Goal: Information Seeking & Learning: Learn about a topic

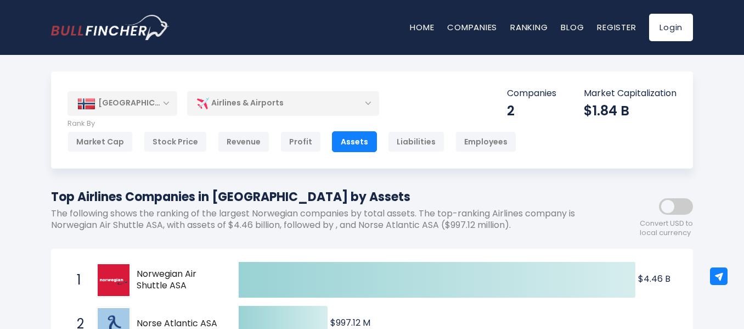
click at [359, 103] on div "Airlines & Airports" at bounding box center [283, 103] width 192 height 25
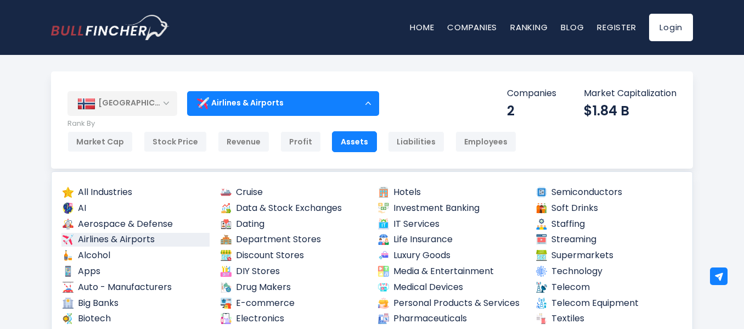
click at [354, 93] on div "Airlines & Airports" at bounding box center [283, 103] width 192 height 25
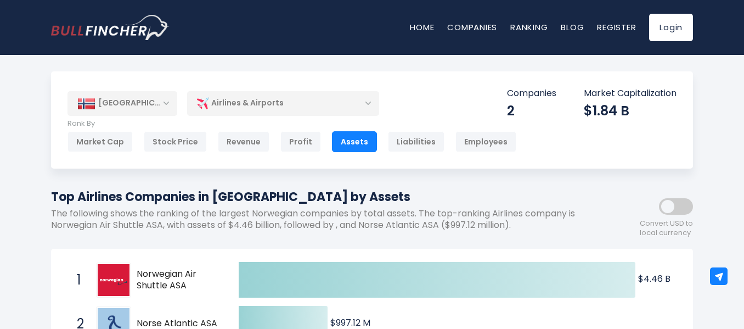
click at [137, 99] on div "[GEOGRAPHIC_DATA]" at bounding box center [122, 103] width 110 height 24
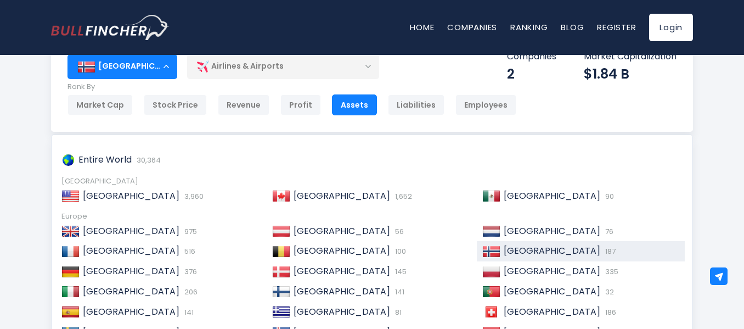
scroll to position [37, 0]
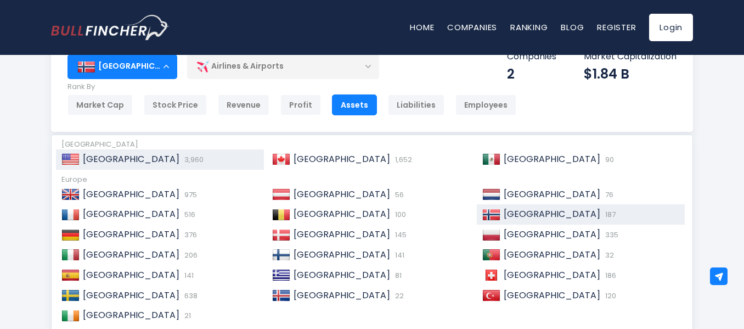
click at [146, 166] on div "United States 3,960" at bounding box center [160, 159] width 208 height 20
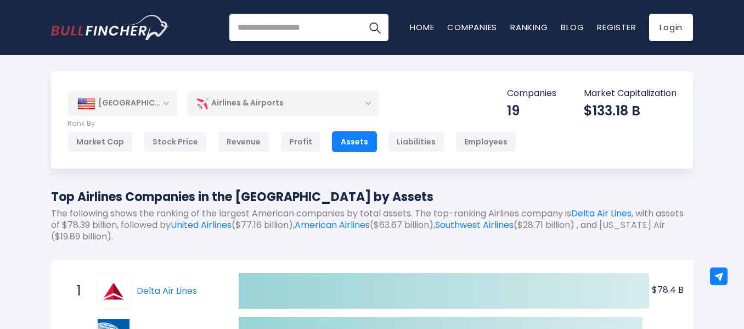
click at [122, 100] on div "[GEOGRAPHIC_DATA]" at bounding box center [122, 103] width 110 height 24
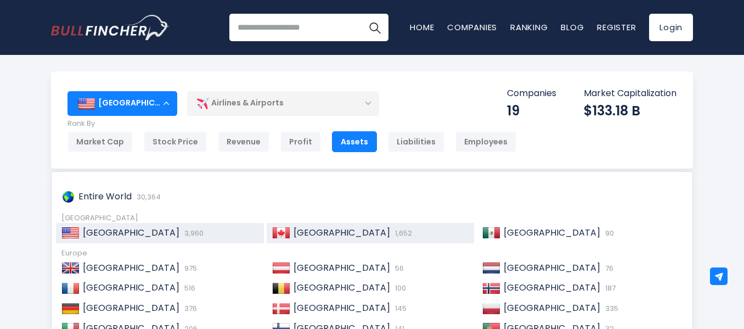
click at [294, 232] on span "[GEOGRAPHIC_DATA]" at bounding box center [342, 232] width 97 height 13
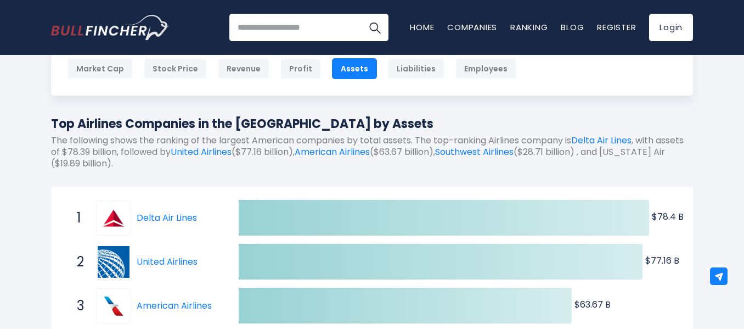
scroll to position [146, 0]
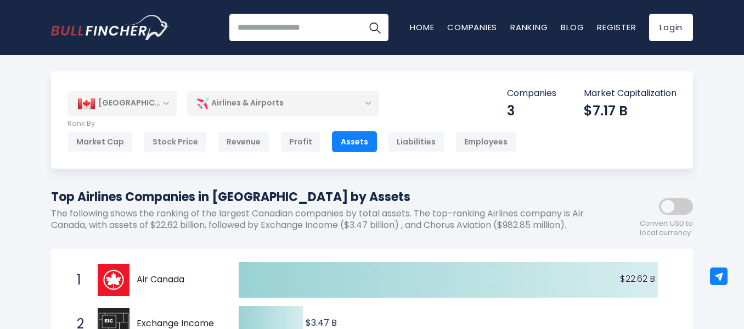
click at [120, 105] on div "[GEOGRAPHIC_DATA]" at bounding box center [122, 103] width 110 height 24
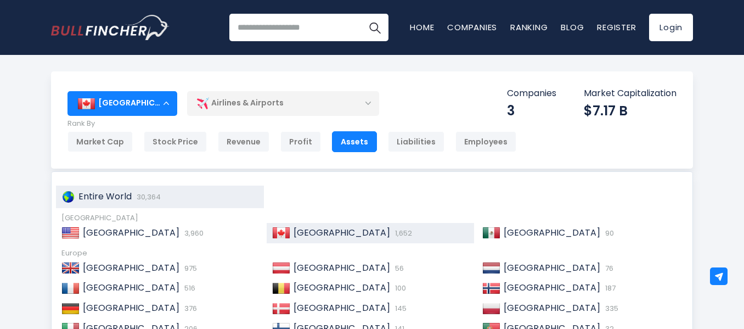
click at [149, 199] on span "30,364" at bounding box center [147, 196] width 27 height 10
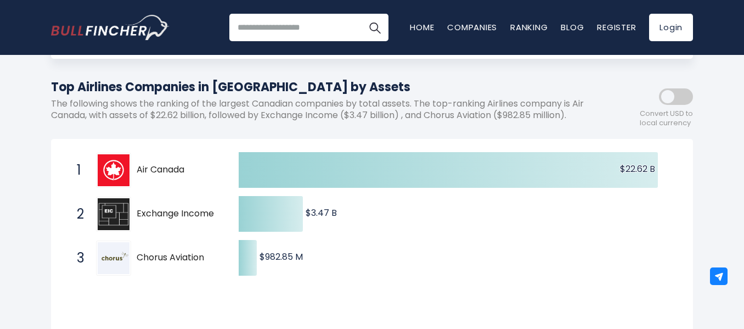
scroll to position [183, 0]
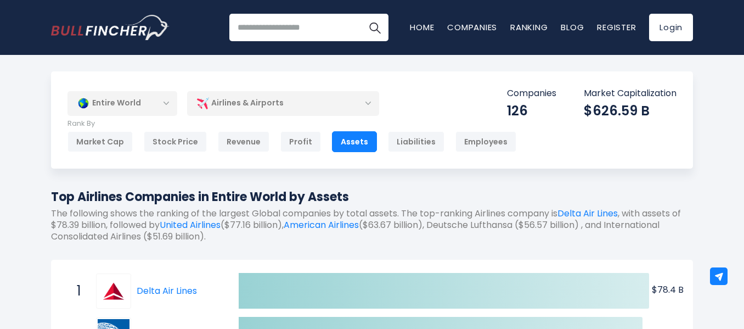
click at [126, 100] on div "Entire World" at bounding box center [122, 103] width 110 height 25
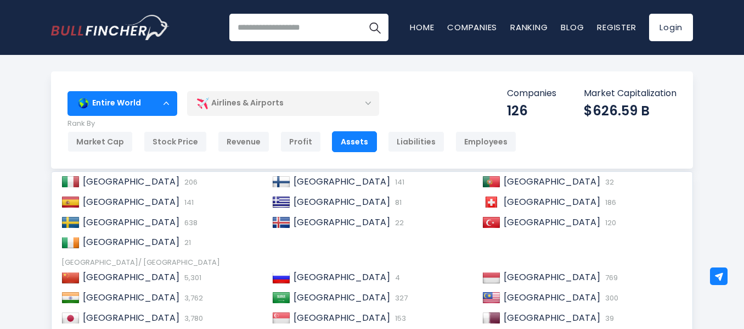
scroll to position [168, 0]
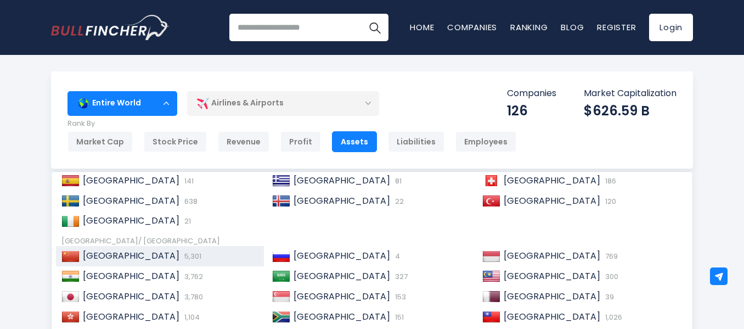
click at [149, 248] on div "China 5,301" at bounding box center [160, 256] width 208 height 20
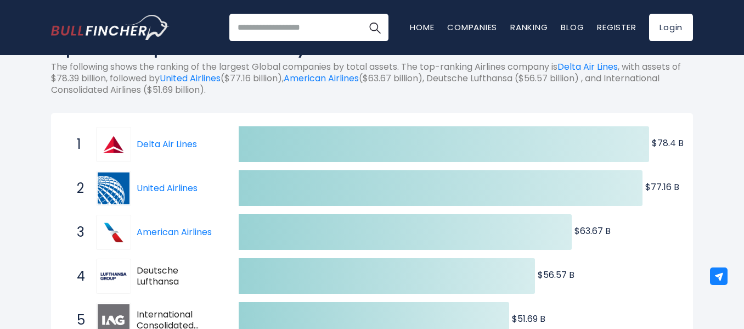
scroll to position [183, 0]
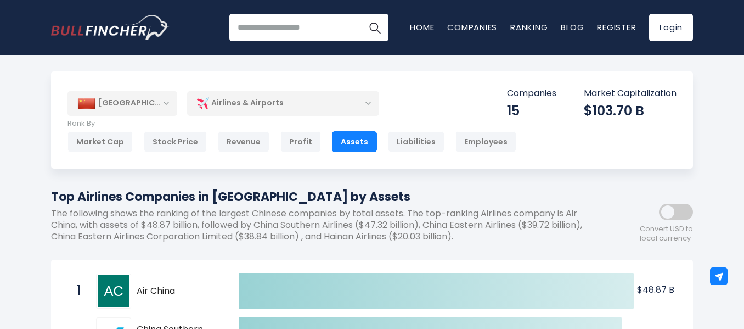
click at [140, 101] on div "[GEOGRAPHIC_DATA]" at bounding box center [122, 103] width 110 height 24
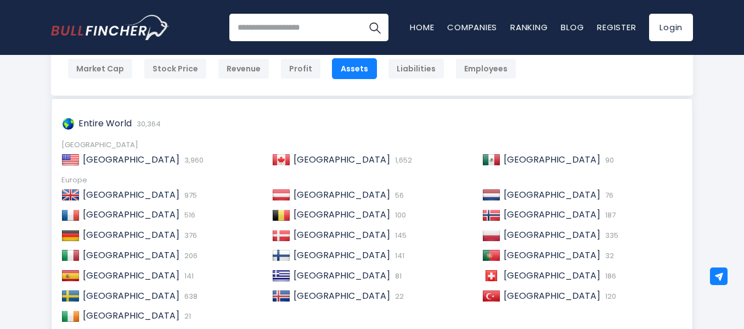
scroll to position [146, 0]
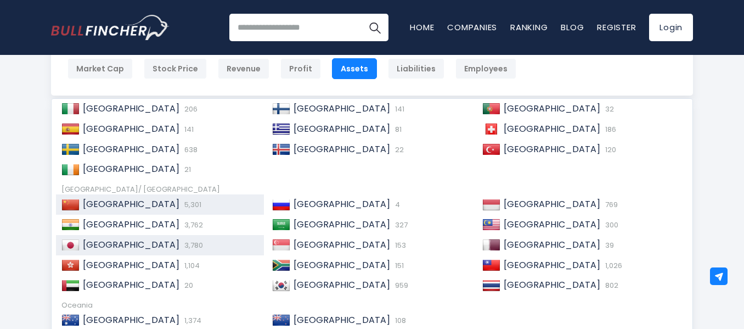
click at [145, 241] on div "Japan 3,780" at bounding box center [169, 245] width 179 height 12
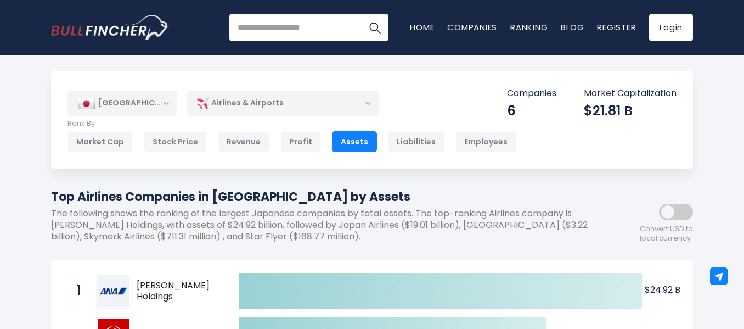
click at [128, 106] on div "[GEOGRAPHIC_DATA]" at bounding box center [122, 103] width 110 height 24
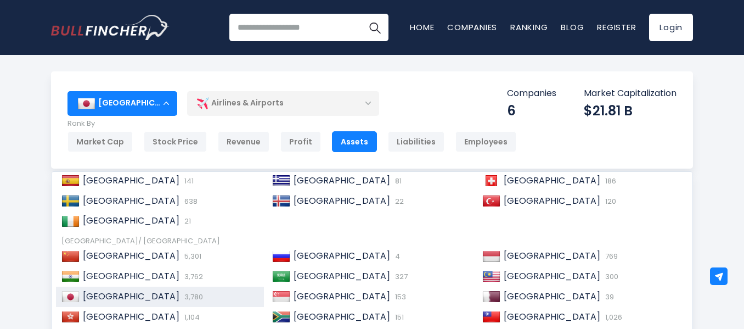
scroll to position [58, 0]
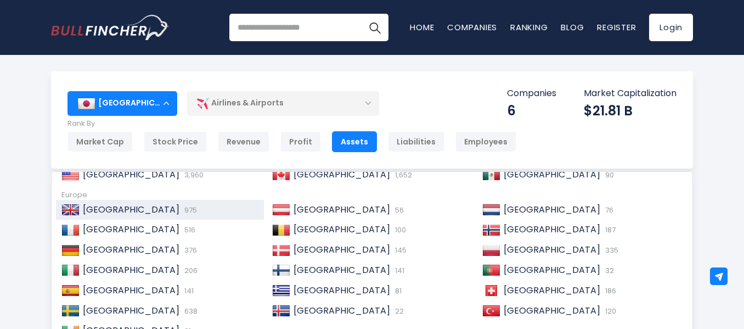
click at [182, 210] on span "975" at bounding box center [189, 210] width 15 height 10
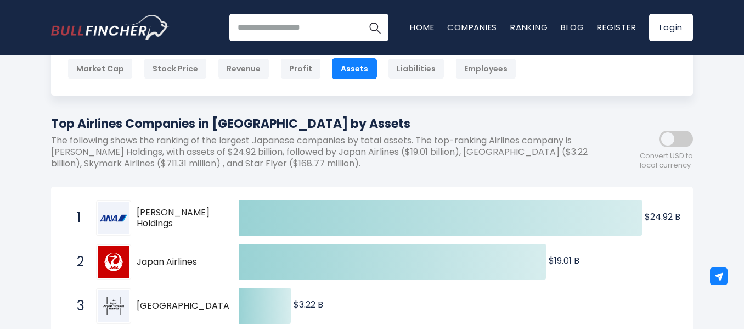
scroll to position [110, 0]
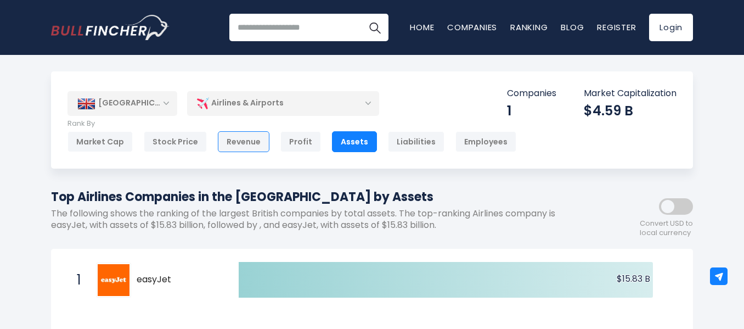
click at [240, 140] on div "Revenue" at bounding box center [244, 141] width 52 height 21
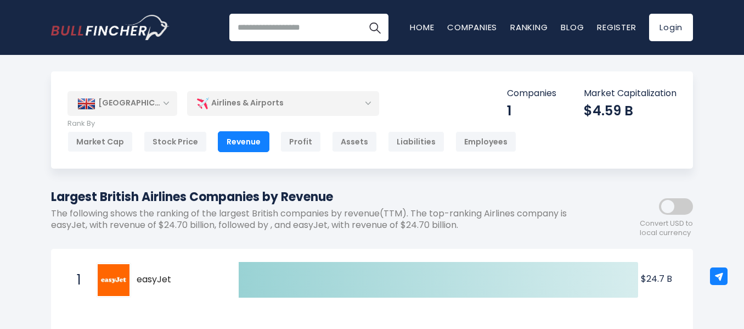
click at [114, 94] on div "[GEOGRAPHIC_DATA]" at bounding box center [122, 103] width 110 height 24
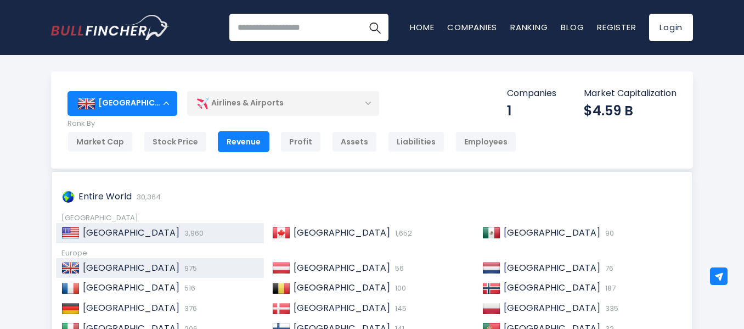
click at [111, 236] on span "[GEOGRAPHIC_DATA]" at bounding box center [131, 232] width 97 height 13
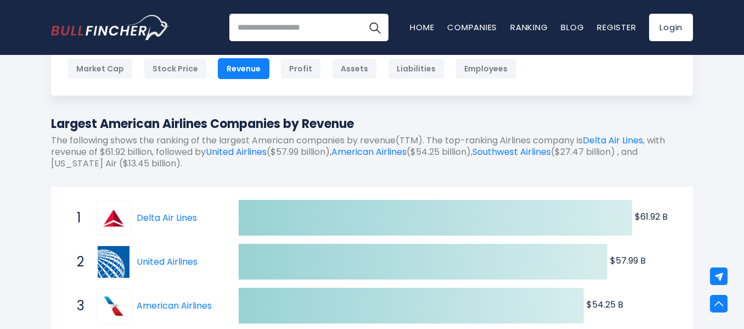
scroll to position [37, 0]
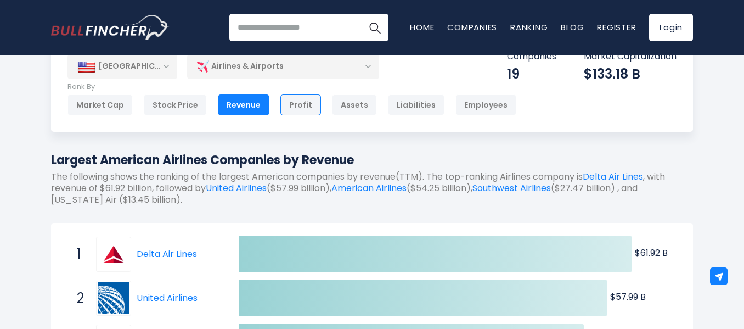
click at [296, 104] on div "Profit" at bounding box center [300, 104] width 41 height 21
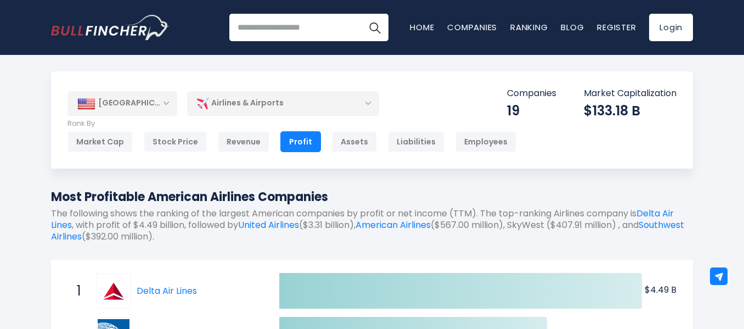
click at [132, 101] on div "[GEOGRAPHIC_DATA]" at bounding box center [122, 103] width 110 height 24
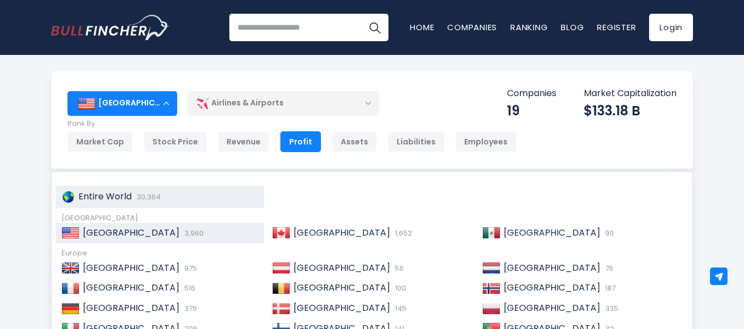
click at [100, 200] on span "Entire World" at bounding box center [104, 196] width 53 height 13
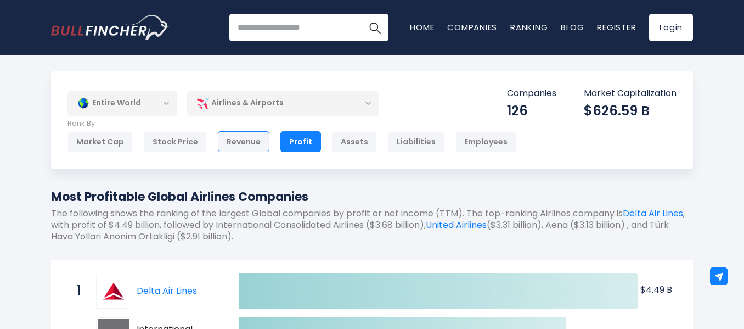
click at [255, 138] on div "Revenue" at bounding box center [244, 141] width 52 height 21
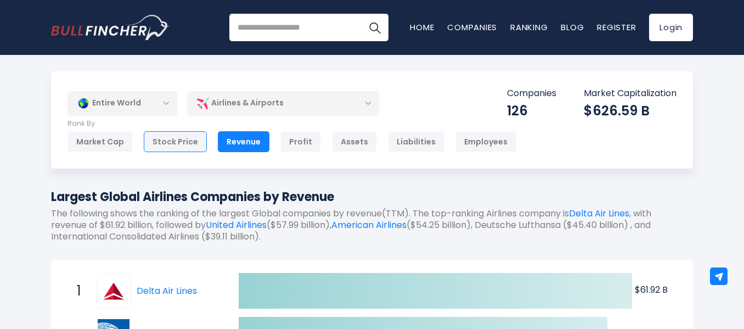
click at [166, 142] on div "Stock Price" at bounding box center [175, 141] width 63 height 21
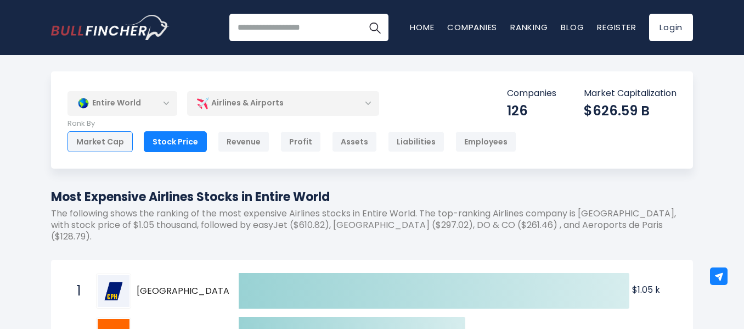
click at [110, 148] on div "Market Cap" at bounding box center [99, 141] width 65 height 21
